Goal: Task Accomplishment & Management: Manage account settings

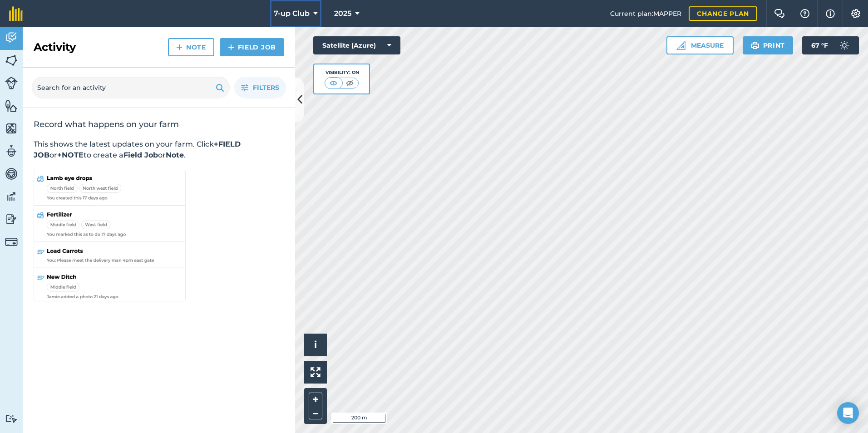
click at [316, 13] on icon at bounding box center [315, 13] width 5 height 11
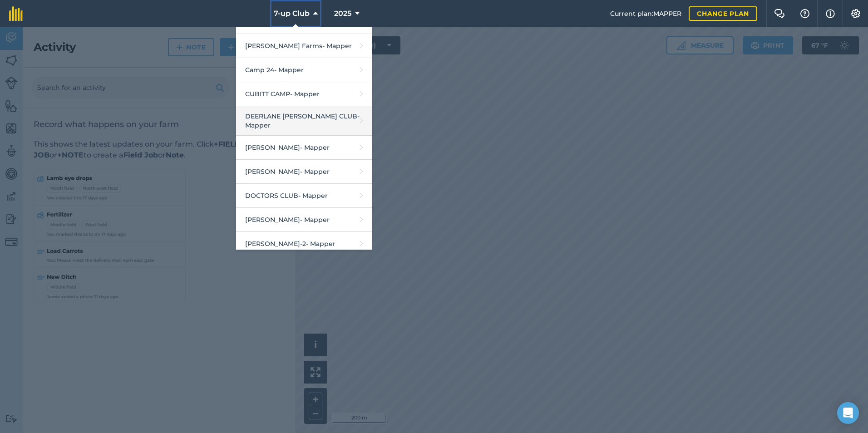
scroll to position [181, 0]
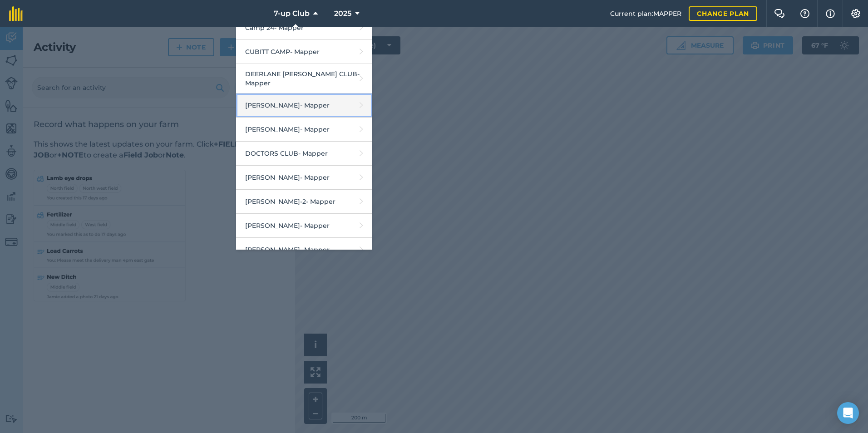
click at [263, 99] on link "[PERSON_NAME] - Mapper" at bounding box center [304, 105] width 136 height 24
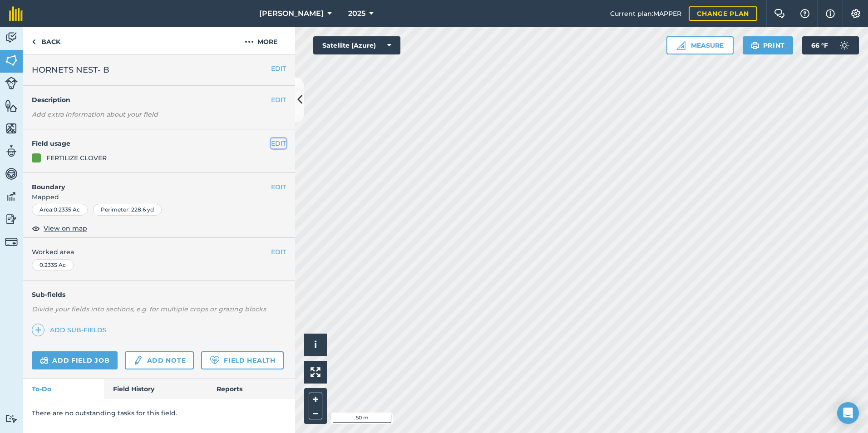
click at [278, 143] on button "EDIT" at bounding box center [278, 143] width 15 height 10
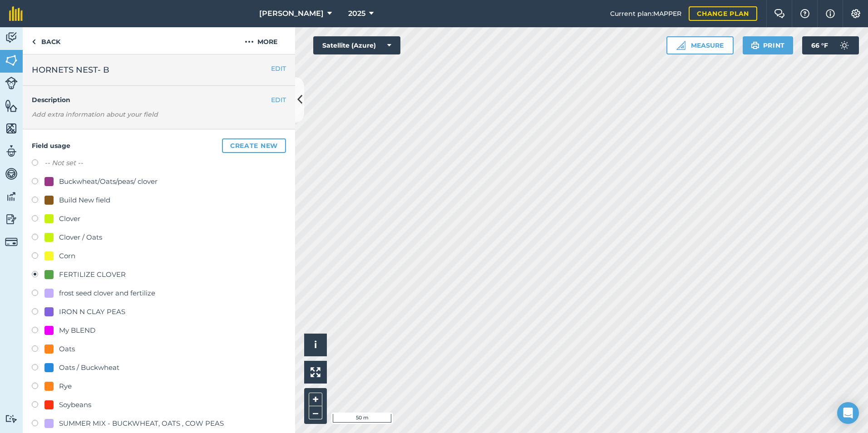
click at [34, 164] on label at bounding box center [38, 163] width 13 height 9
radio input "true"
radio input "false"
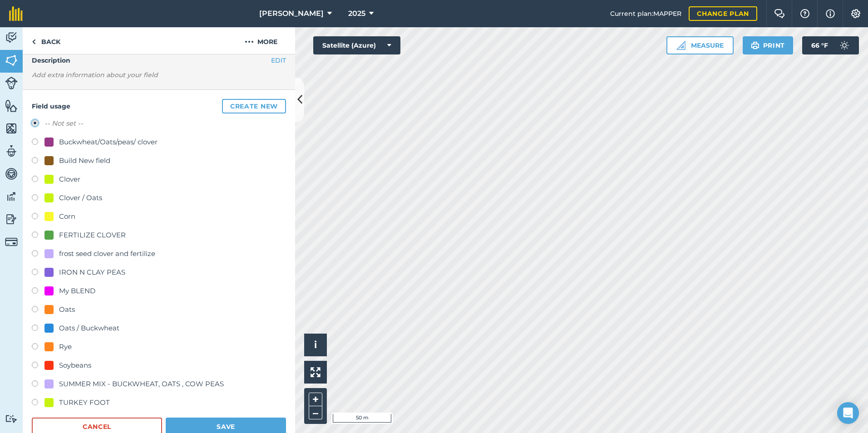
scroll to position [91, 0]
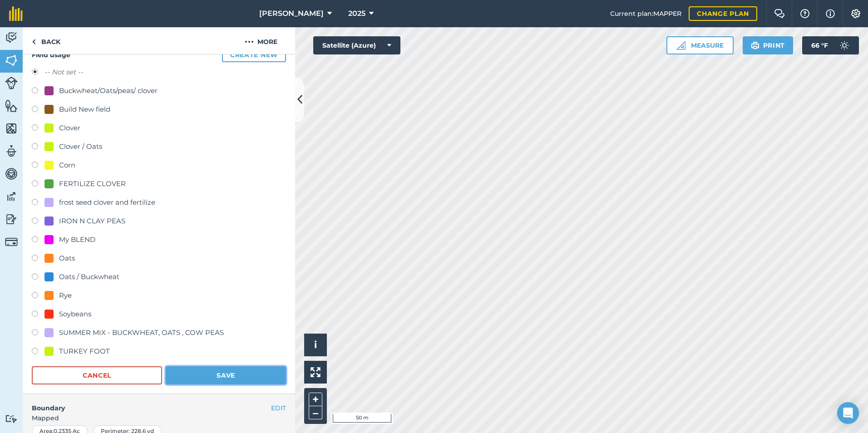
click at [239, 374] on button "Save" at bounding box center [226, 375] width 120 height 18
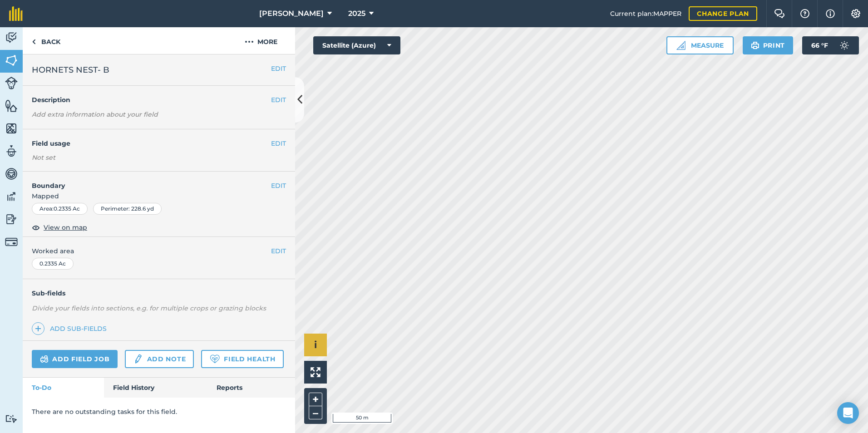
scroll to position [0, 0]
click at [276, 138] on button "EDIT" at bounding box center [278, 143] width 15 height 10
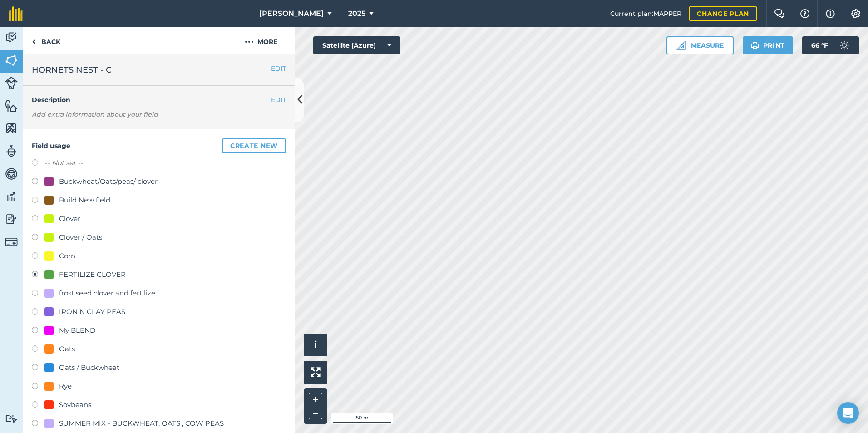
click at [36, 162] on label at bounding box center [38, 163] width 13 height 9
radio input "true"
radio input "false"
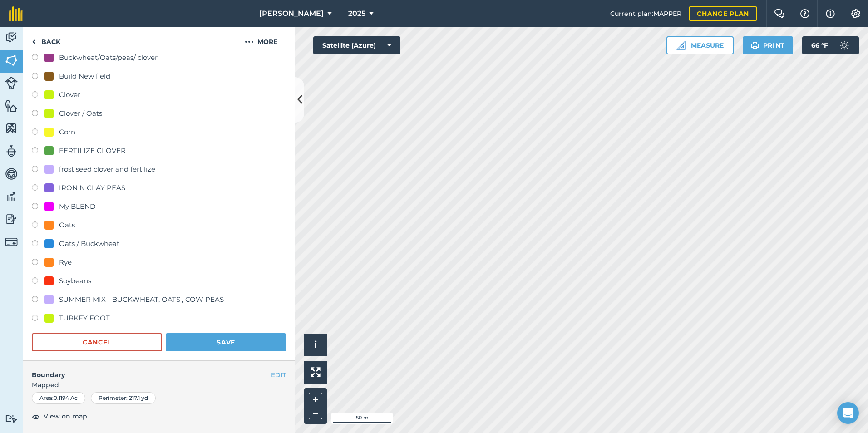
scroll to position [136, 0]
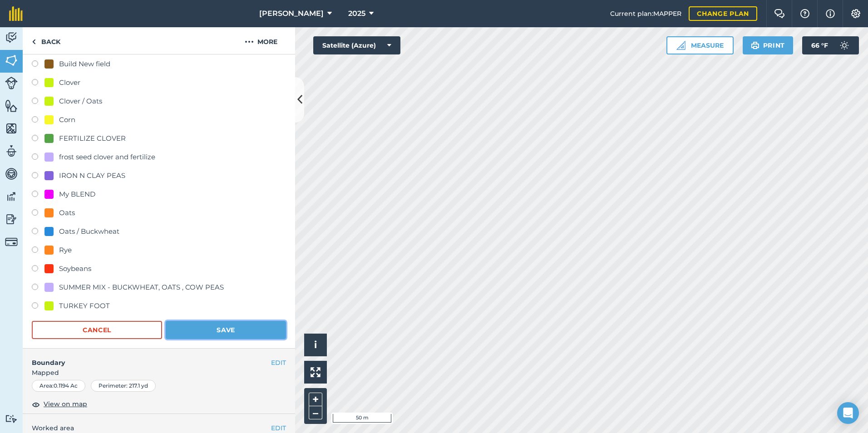
click at [214, 325] on button "Save" at bounding box center [226, 330] width 120 height 18
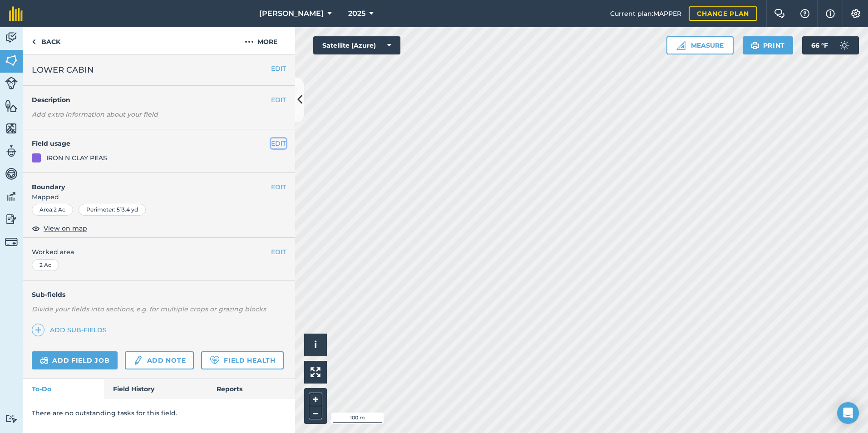
click at [277, 144] on button "EDIT" at bounding box center [278, 143] width 15 height 10
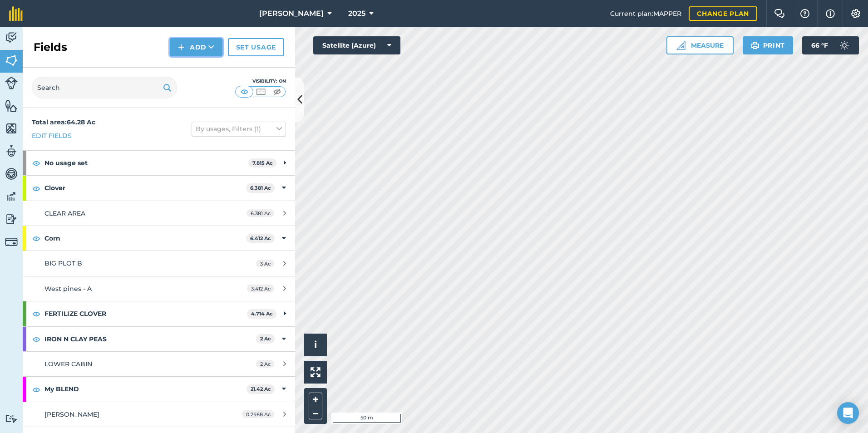
click at [201, 51] on button "Add" at bounding box center [196, 47] width 53 height 18
click at [195, 65] on link "Draw" at bounding box center [196, 68] width 50 height 20
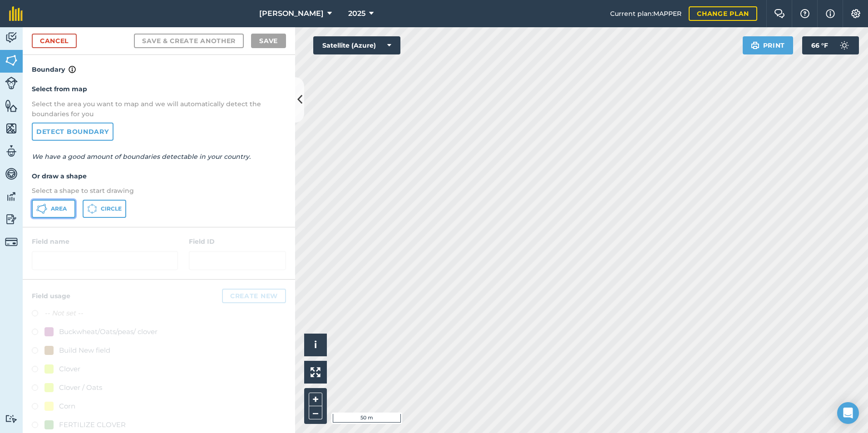
click at [61, 215] on button "Area" at bounding box center [54, 209] width 44 height 18
click at [62, 42] on link "Cancel" at bounding box center [54, 41] width 45 height 15
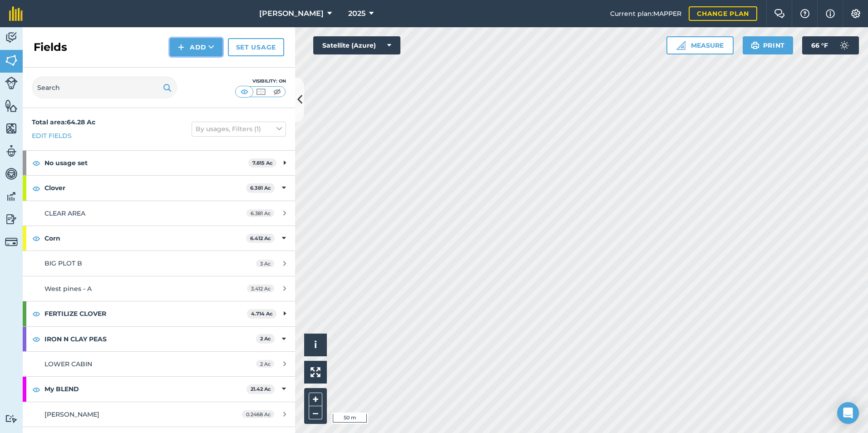
drag, startPoint x: 207, startPoint y: 56, endPoint x: 207, endPoint y: 49, distance: 6.8
click at [207, 55] on button "Add" at bounding box center [196, 47] width 53 height 18
click at [198, 64] on link "Draw" at bounding box center [196, 68] width 50 height 20
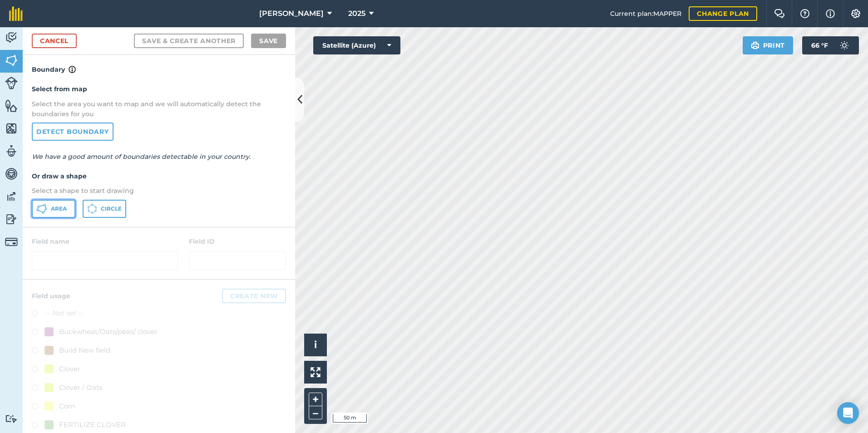
click at [55, 210] on span "Area" at bounding box center [59, 208] width 16 height 7
click at [70, 41] on link "Cancel" at bounding box center [54, 41] width 45 height 15
